Goal: Task Accomplishment & Management: Complete application form

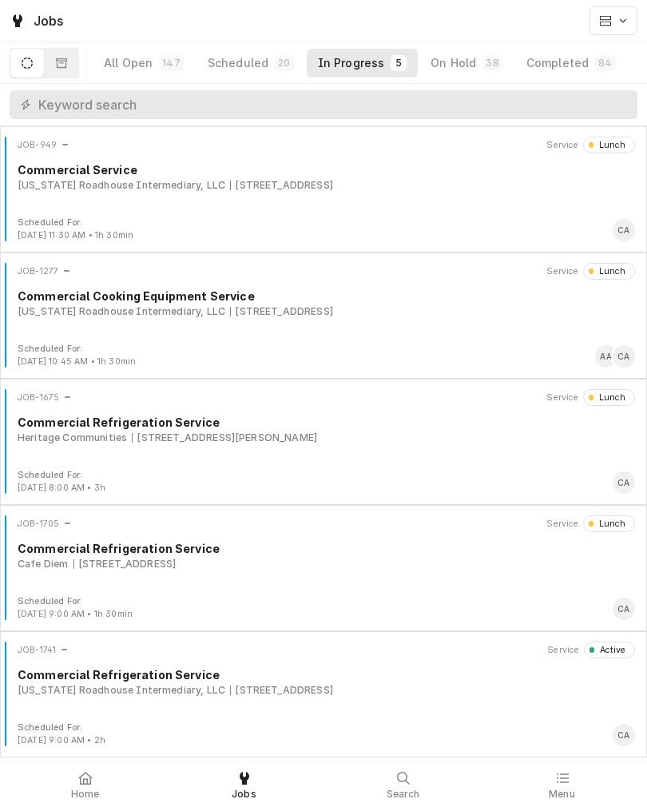
click at [453, 689] on div "Texas Roadhouse Intermediary, LLC 3231 S 24th St, Council Bluffs, IA 51501" at bounding box center [326, 690] width 617 height 14
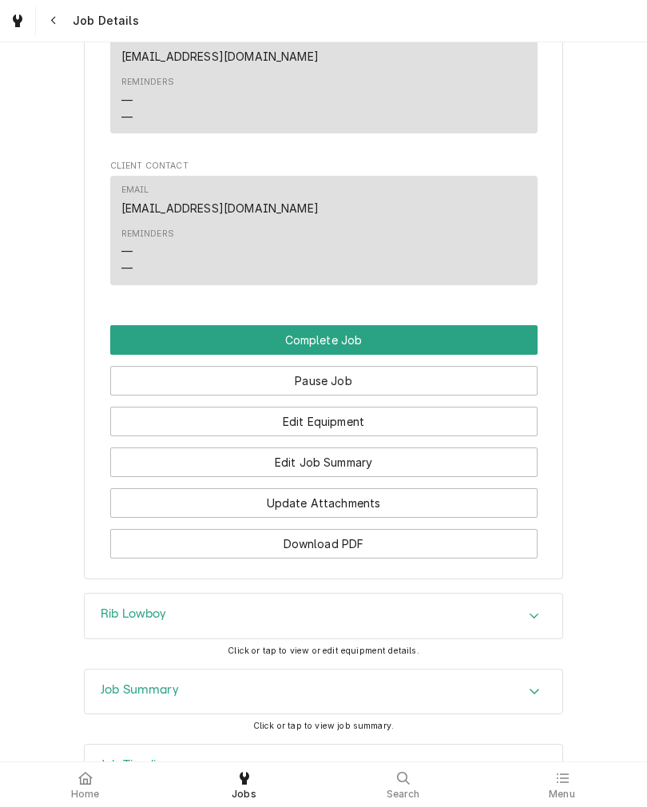
scroll to position [1168, 0]
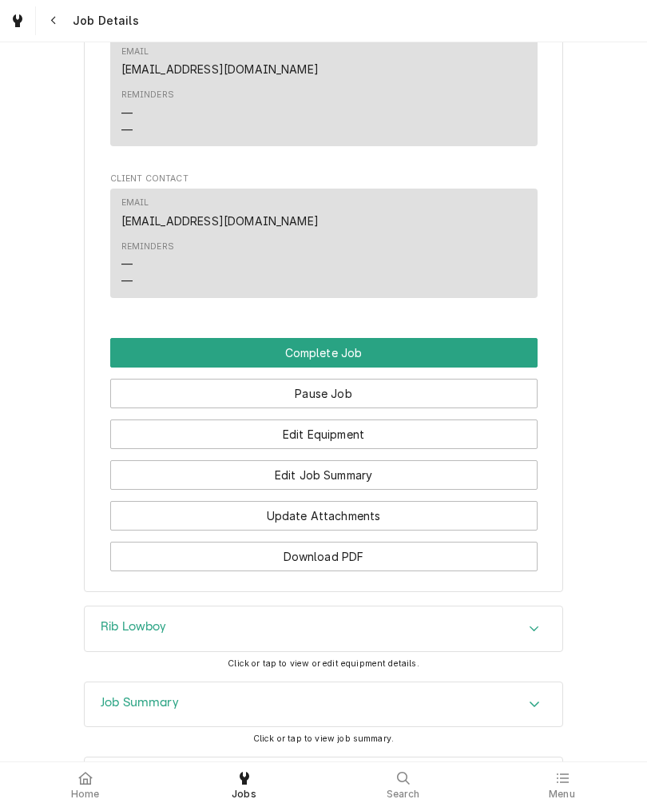
click at [475, 367] on button "Complete Job" at bounding box center [323, 353] width 427 height 30
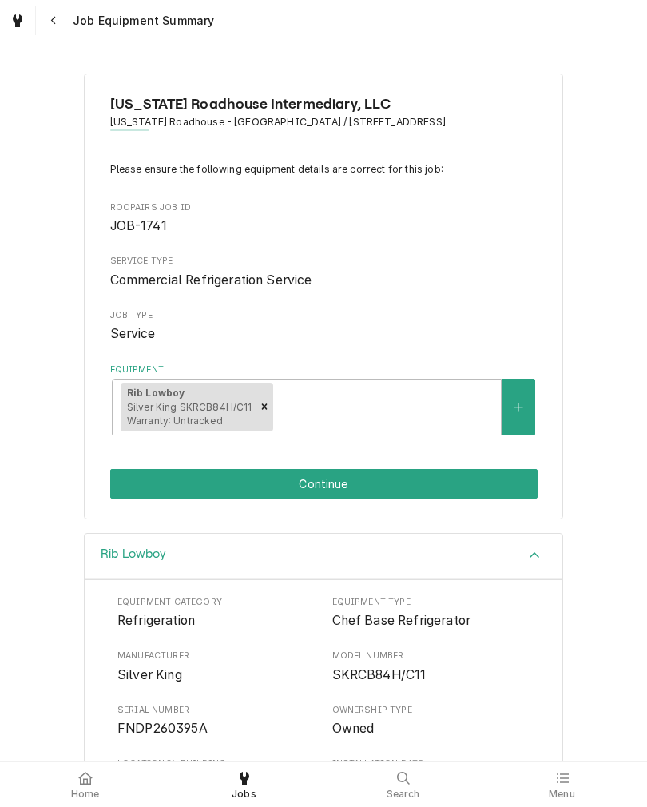
click at [486, 485] on button "Continue" at bounding box center [323, 484] width 427 height 30
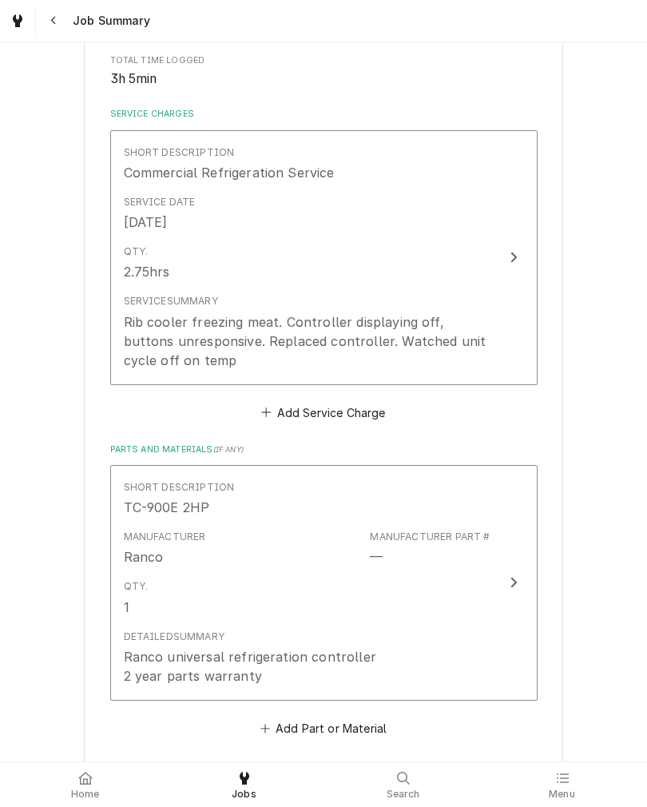
scroll to position [323, 0]
click at [489, 344] on div "Rib cooler freezing meat. Controller displaying off, buttons unresponsive. Repl…" at bounding box center [307, 342] width 367 height 58
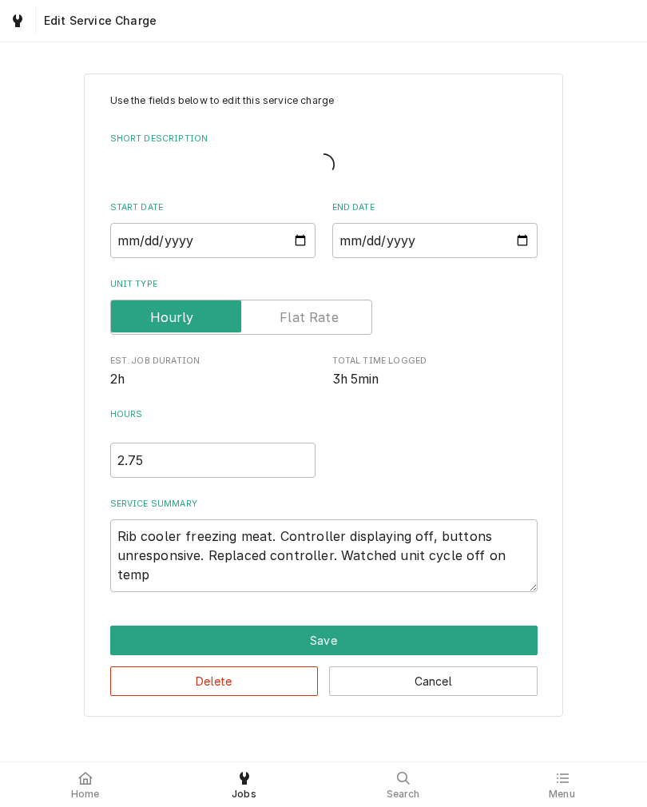
type textarea "x"
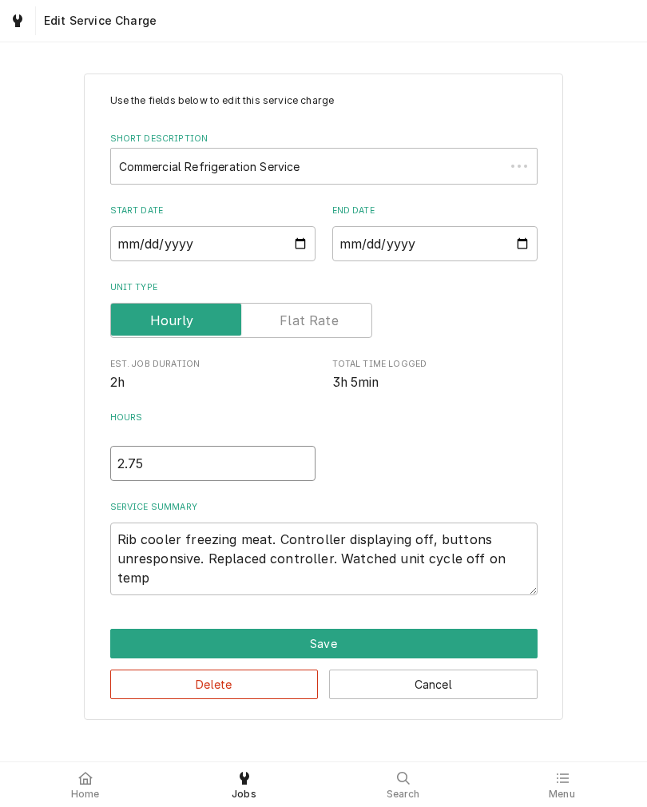
click at [148, 465] on input "2.75" at bounding box center [212, 463] width 205 height 35
click at [147, 465] on input "2.75" at bounding box center [212, 463] width 205 height 35
type input "2.7"
type textarea "x"
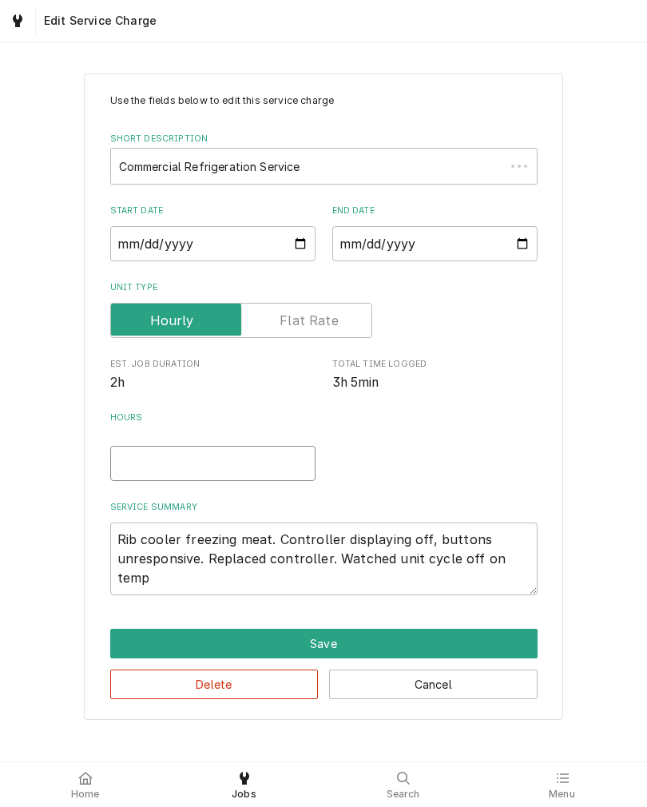
type input "2"
type textarea "x"
type input "3"
click at [37, 463] on div "Use the fields below to edit this service charge Short Description Commercial R…" at bounding box center [323, 396] width 647 height 674
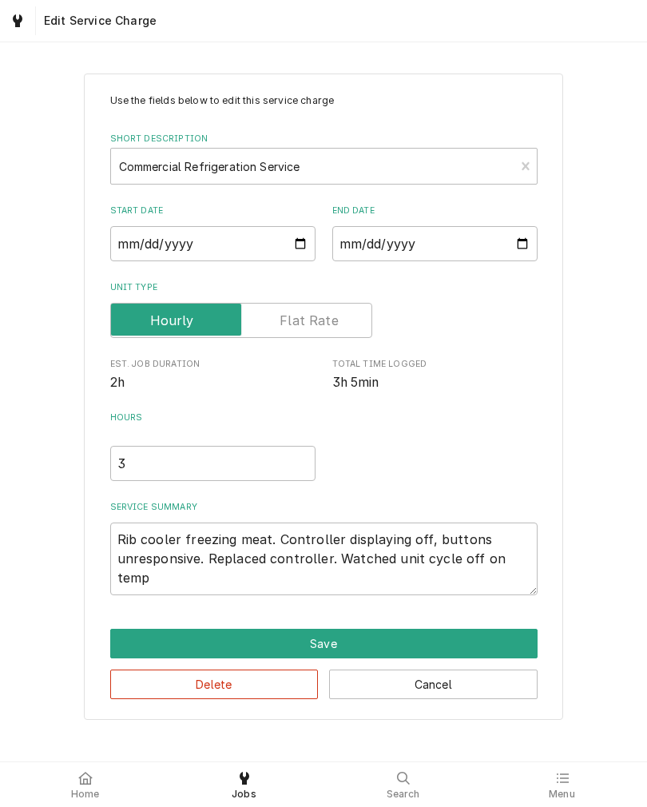
click at [150, 641] on button "Save" at bounding box center [323, 644] width 427 height 30
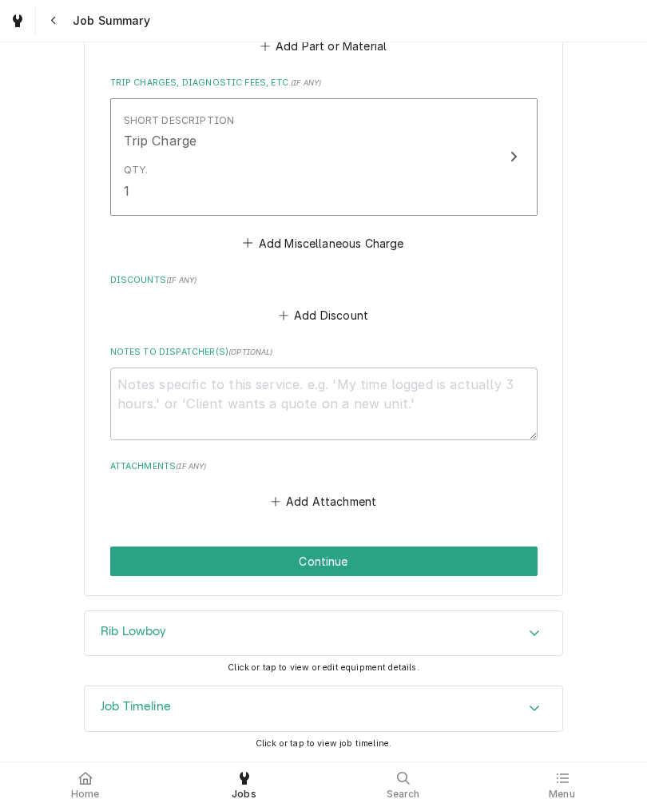
scroll to position [1012, 0]
click at [121, 546] on button "Continue" at bounding box center [323, 561] width 427 height 30
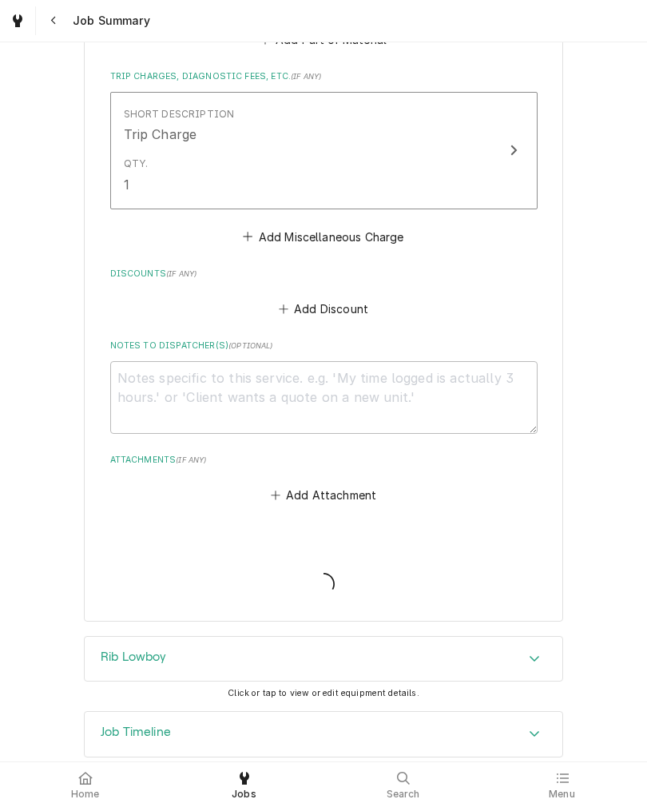
type textarea "x"
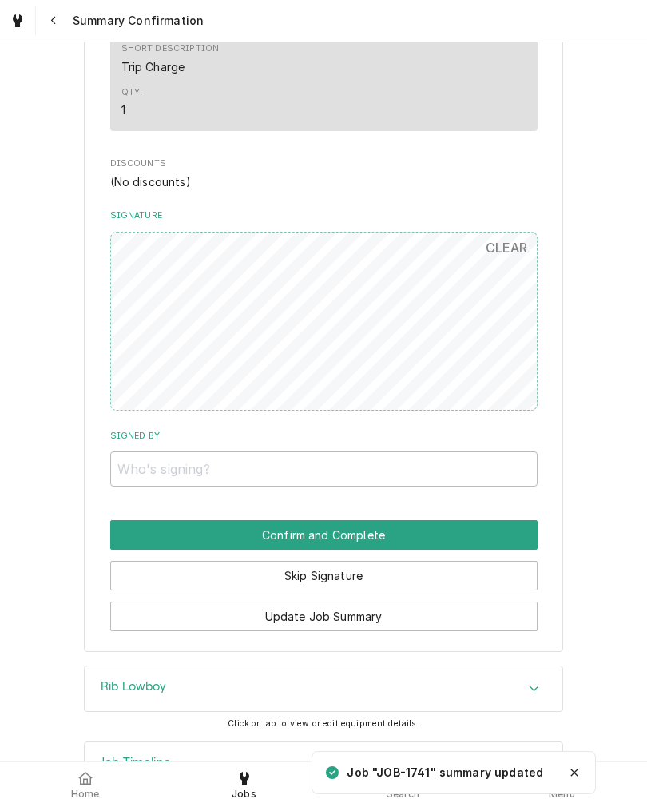
scroll to position [915, 0]
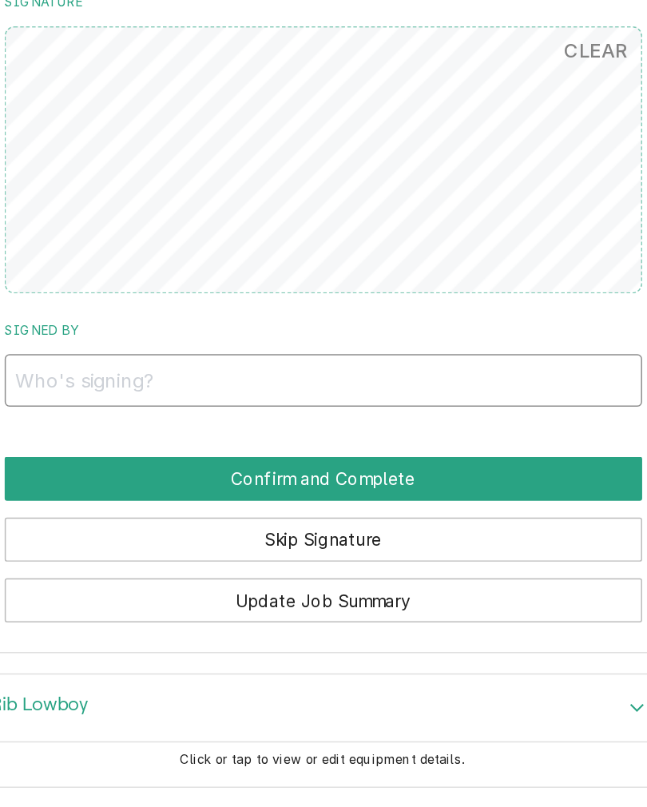
click at [315, 447] on input "Signed By" at bounding box center [323, 464] width 427 height 35
type input "Moriah"
click at [110, 515] on button "Confirm and Complete" at bounding box center [323, 530] width 427 height 30
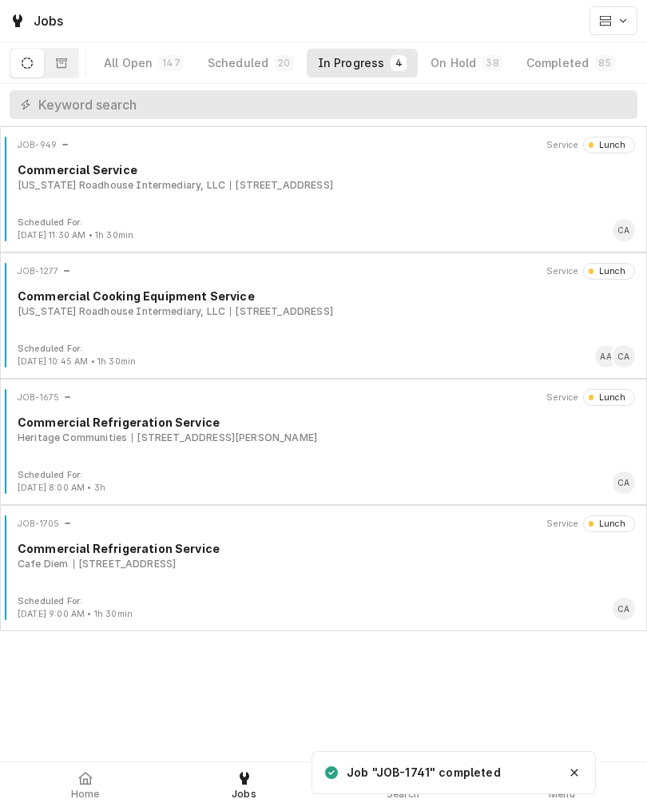
click at [77, 791] on span "Home" at bounding box center [85, 794] width 29 height 13
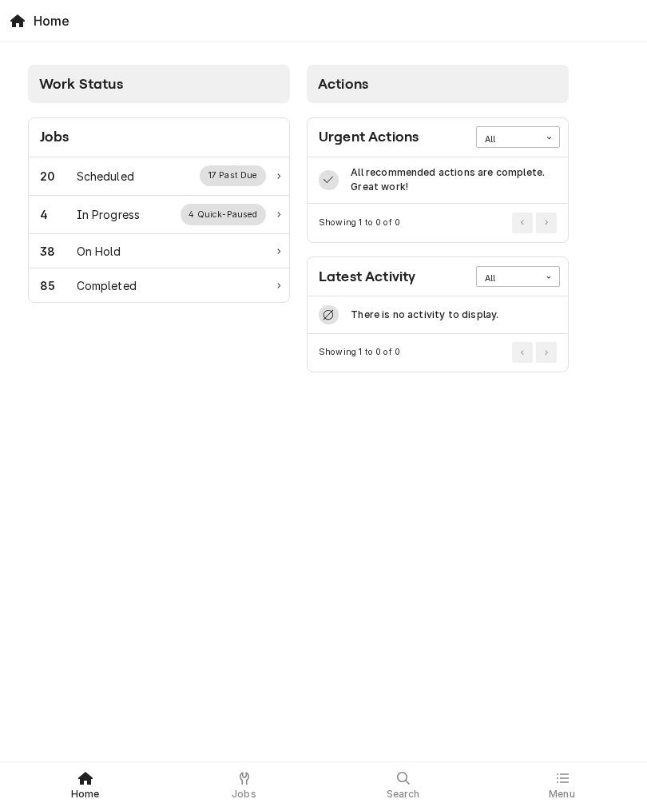
click at [87, 171] on div "Scheduled" at bounding box center [106, 176] width 58 height 17
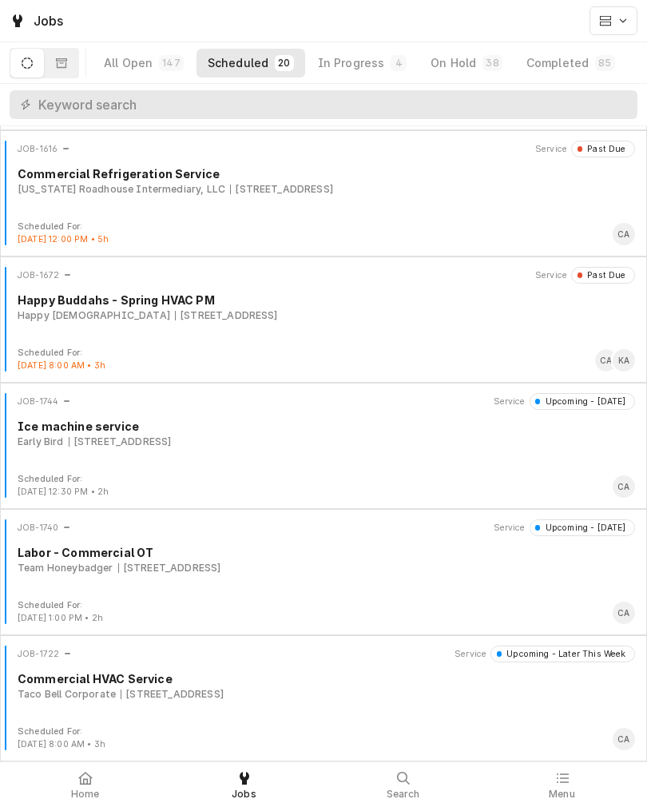
scroll to position [1889, 0]
